Goal: Contribute content: Add original content to the website for others to see

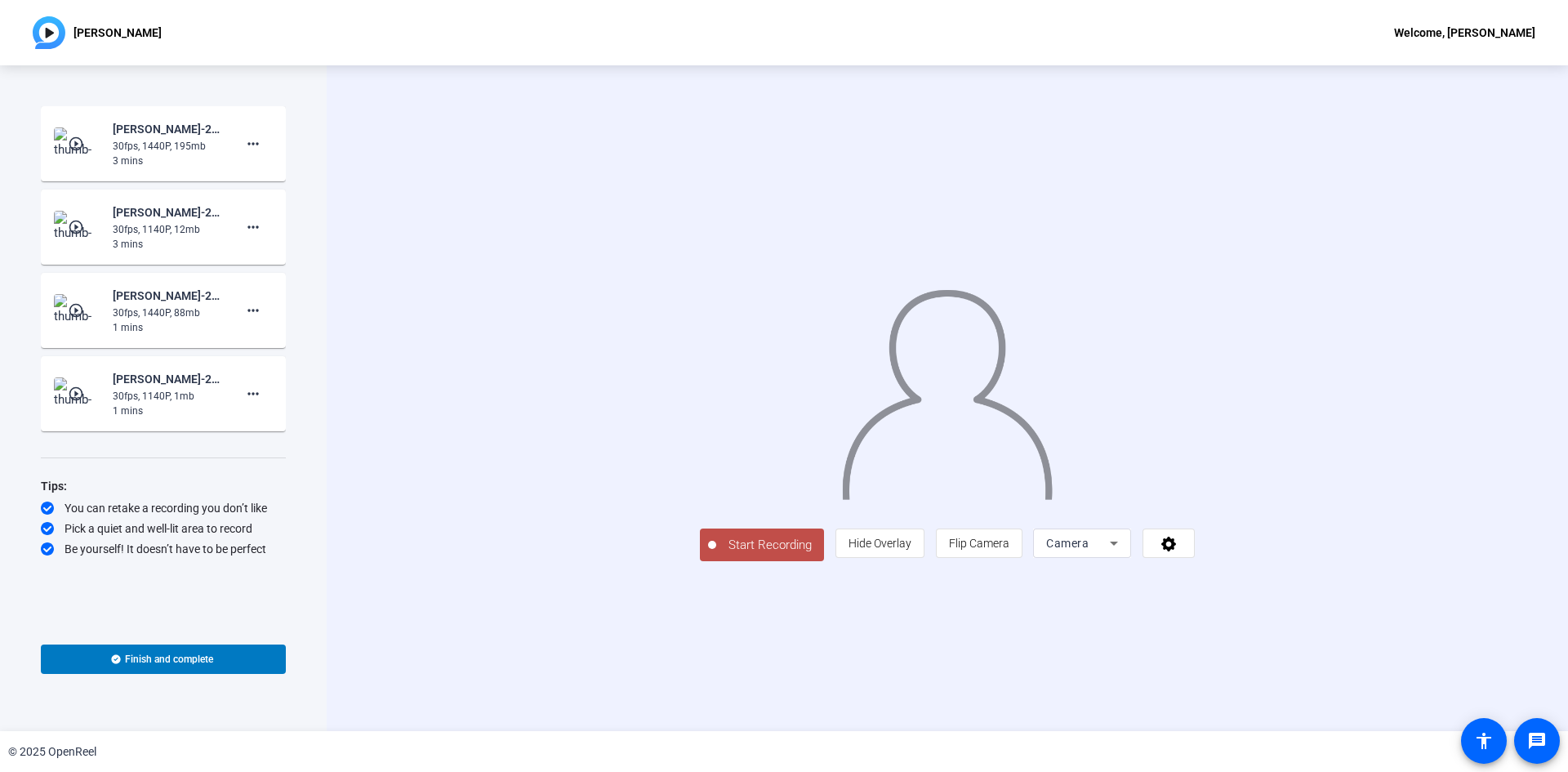
click at [1088, 550] on span "Camera" at bounding box center [1067, 544] width 42 height 13
click at [1254, 621] on span "Screen And Camera" at bounding box center [1288, 618] width 85 height 39
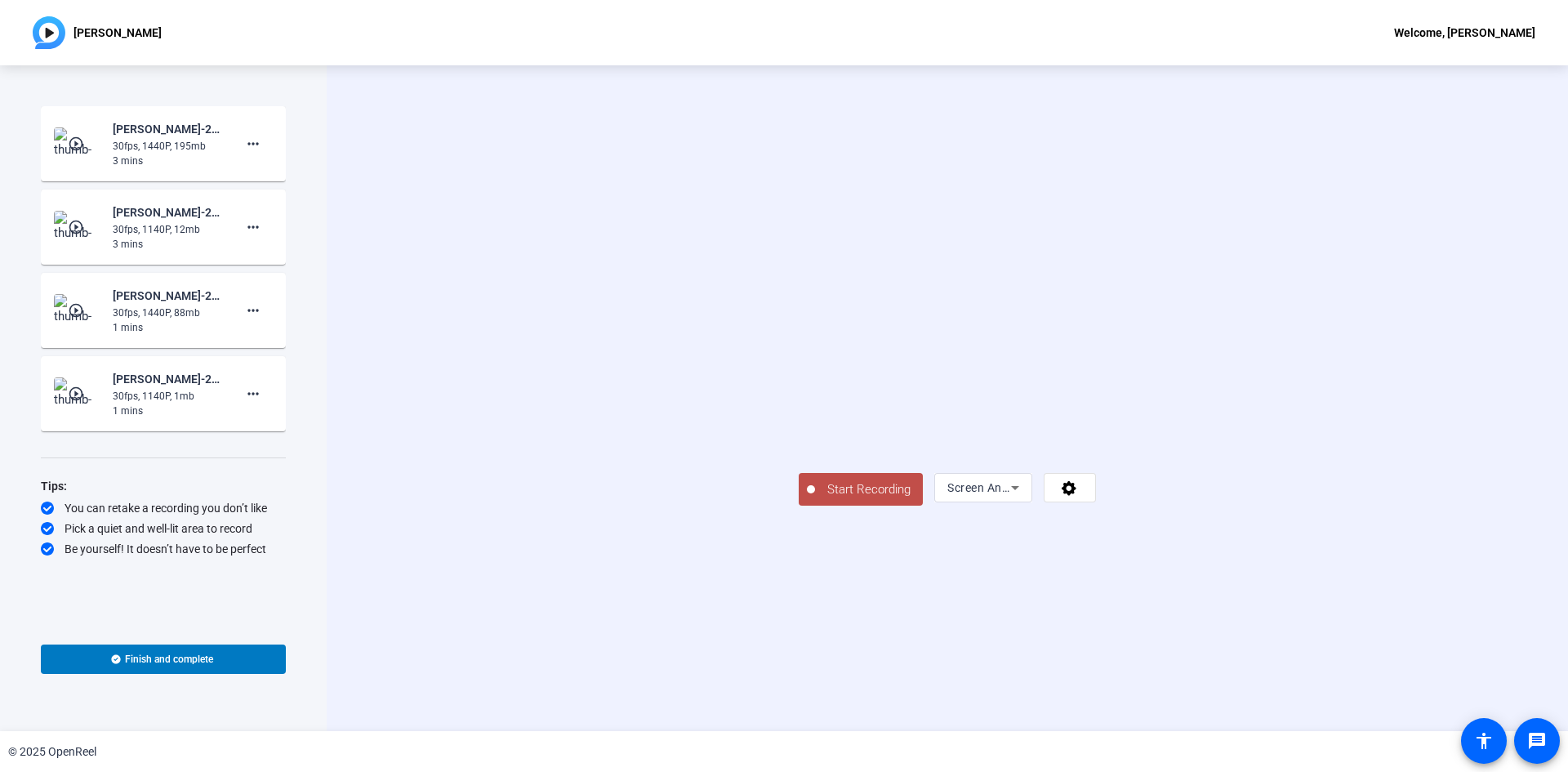
click at [815, 499] on span "Start Recording" at bounding box center [869, 490] width 108 height 19
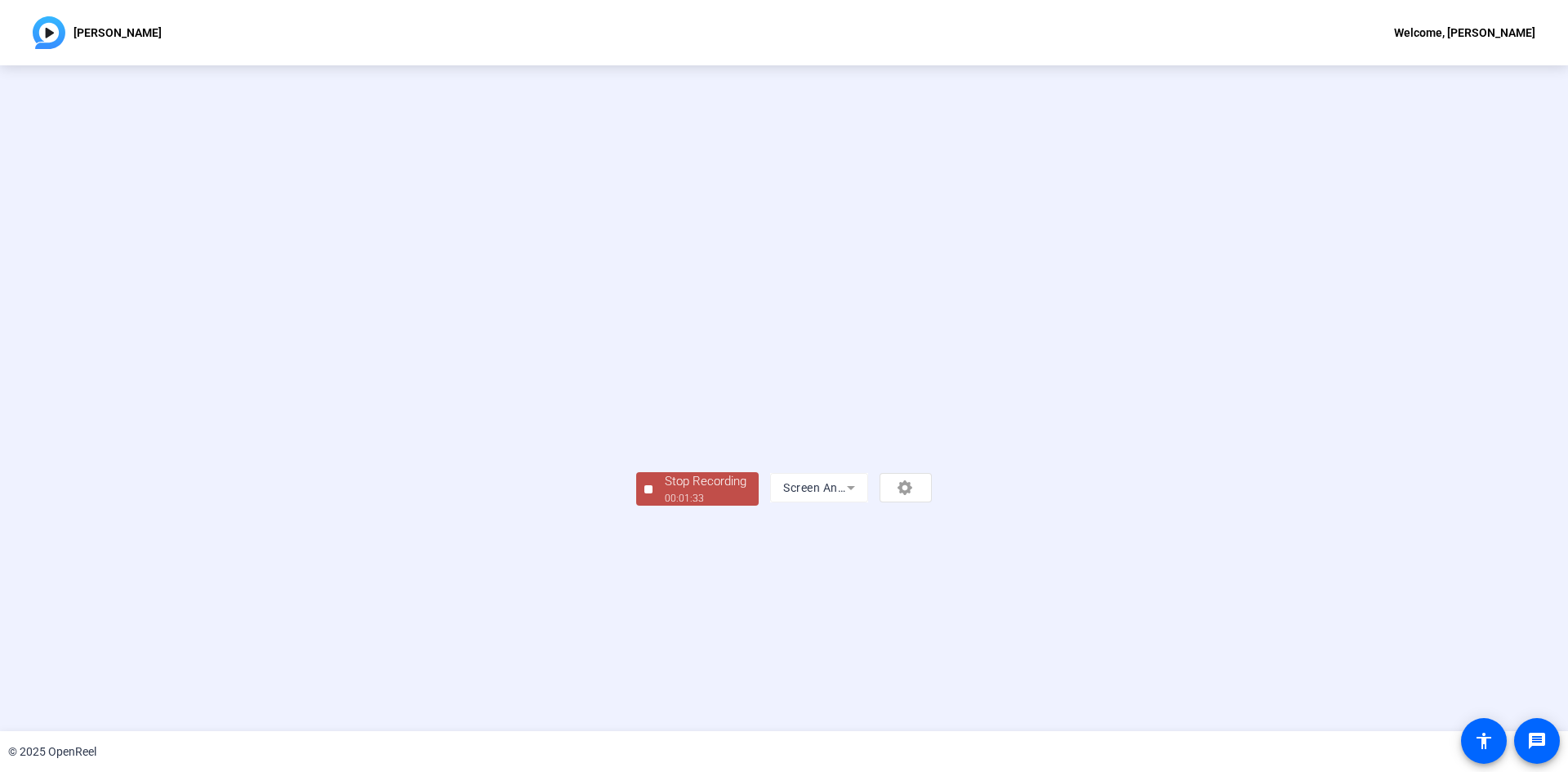
click at [665, 506] on div "00:01:33" at bounding box center [705, 499] width 81 height 15
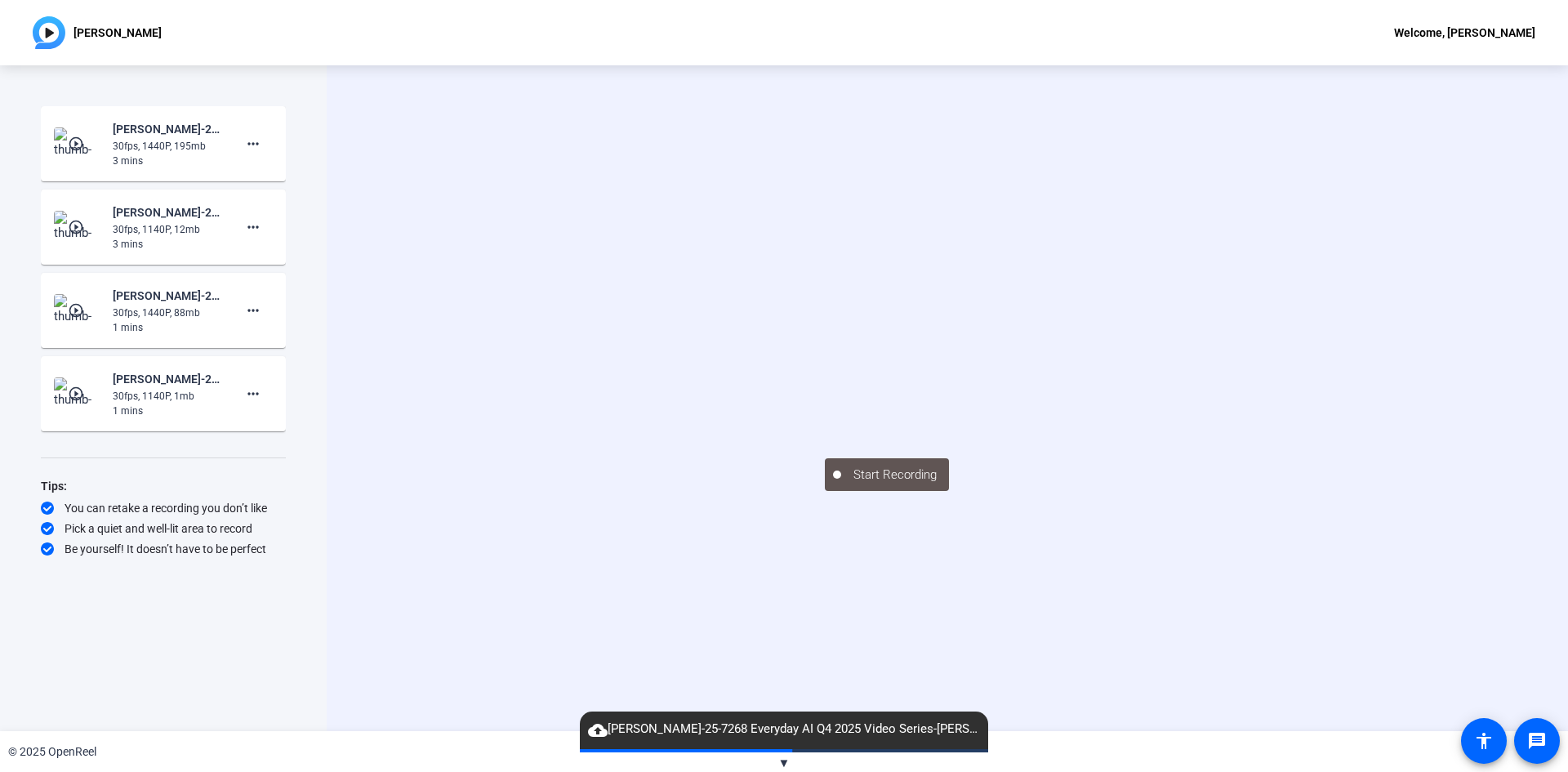
click at [406, 365] on div "Start Recording" at bounding box center [947, 398] width 1241 height 666
click at [1069, 491] on div "Start Recording" at bounding box center [947, 473] width 245 height 36
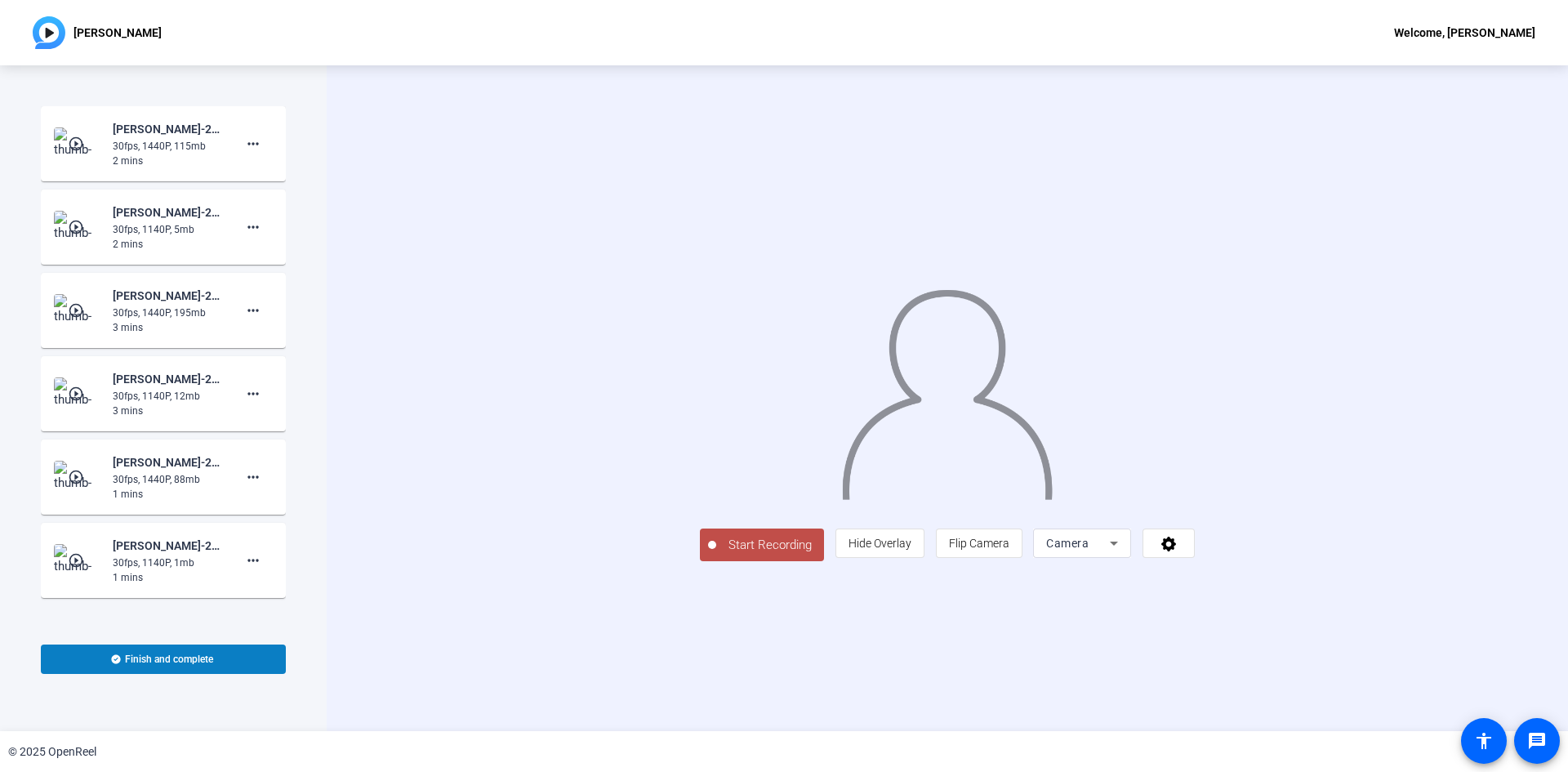
click at [181, 664] on span "Finish and complete" at bounding box center [169, 659] width 88 height 13
